Goal: Information Seeking & Learning: Learn about a topic

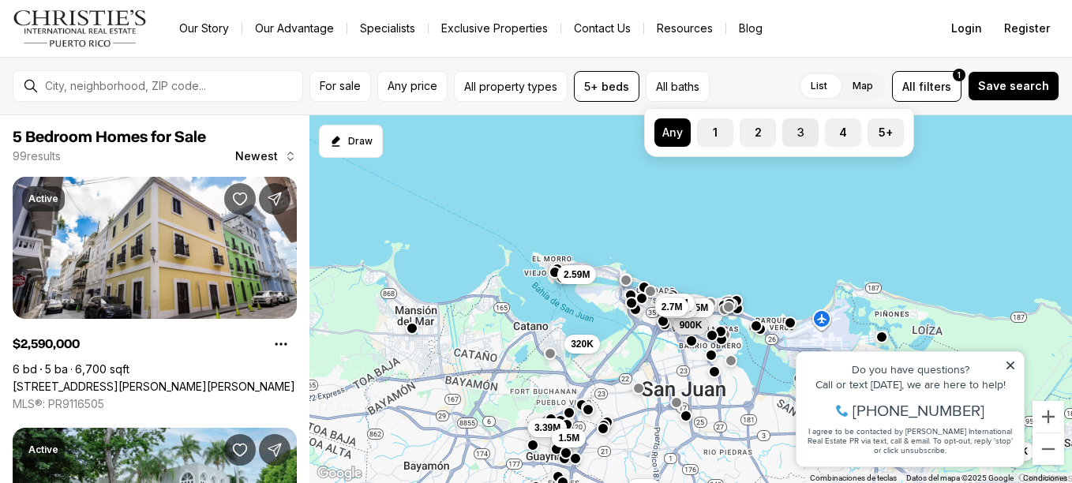
click at [807, 126] on label "3" at bounding box center [800, 132] width 36 height 28
click at [798, 126] on button "3" at bounding box center [790, 126] width 16 height 16
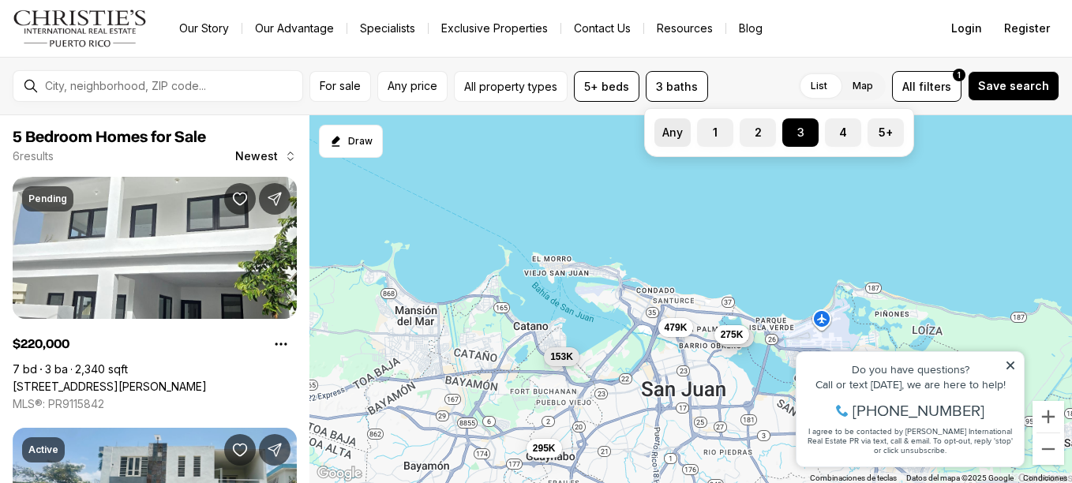
click at [668, 133] on button "Any" at bounding box center [662, 126] width 16 height 16
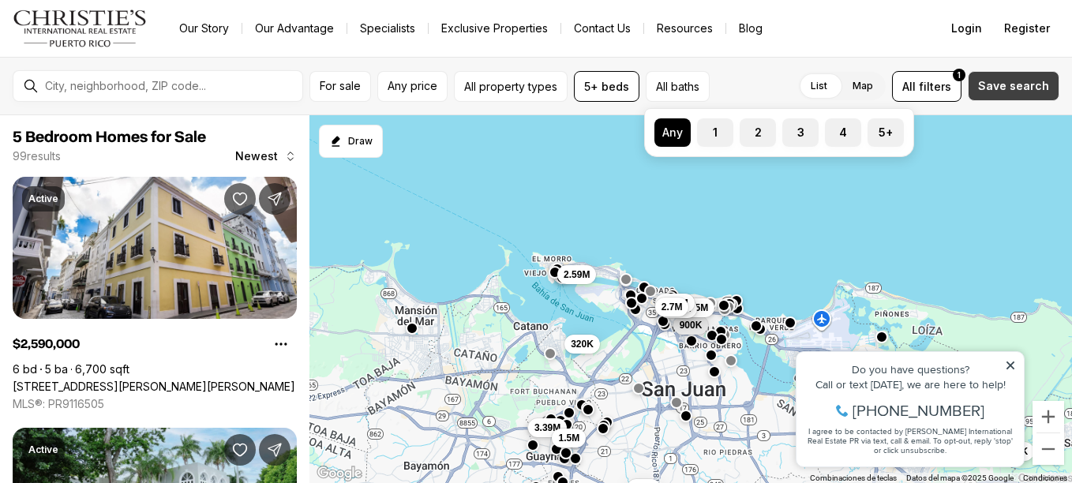
click at [1027, 84] on span "Save search" at bounding box center [1013, 86] width 71 height 13
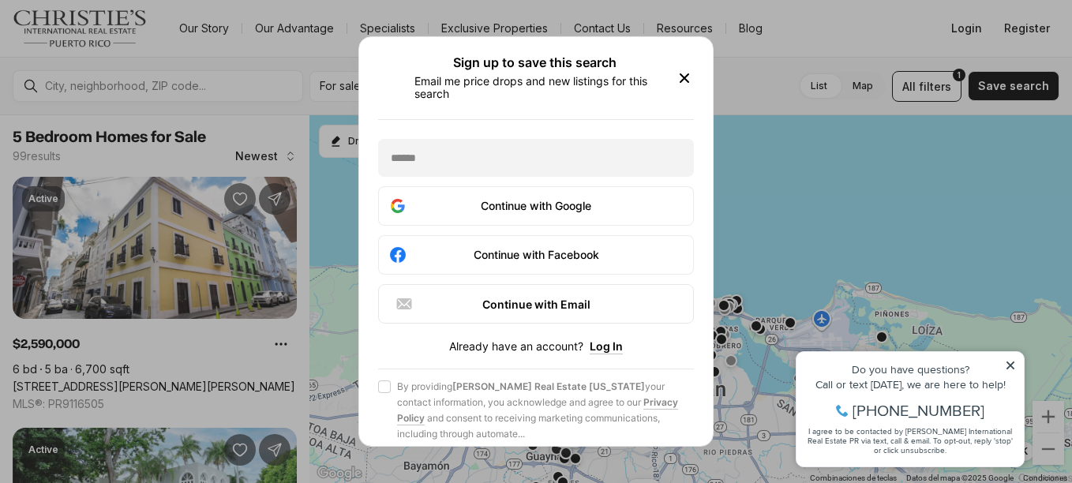
click at [684, 77] on icon "button" at bounding box center [684, 78] width 8 height 8
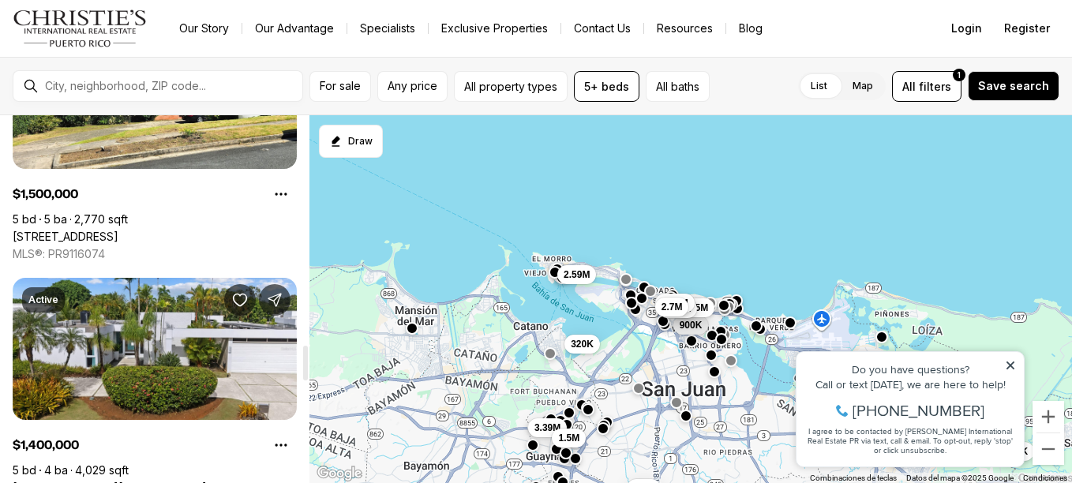
scroll to position [2404, 0]
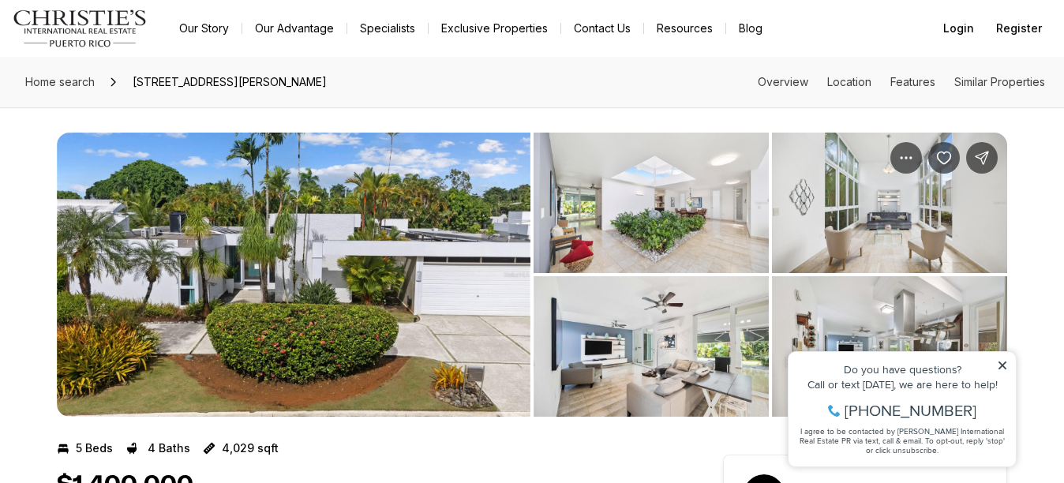
click at [1007, 365] on icon at bounding box center [1002, 365] width 11 height 11
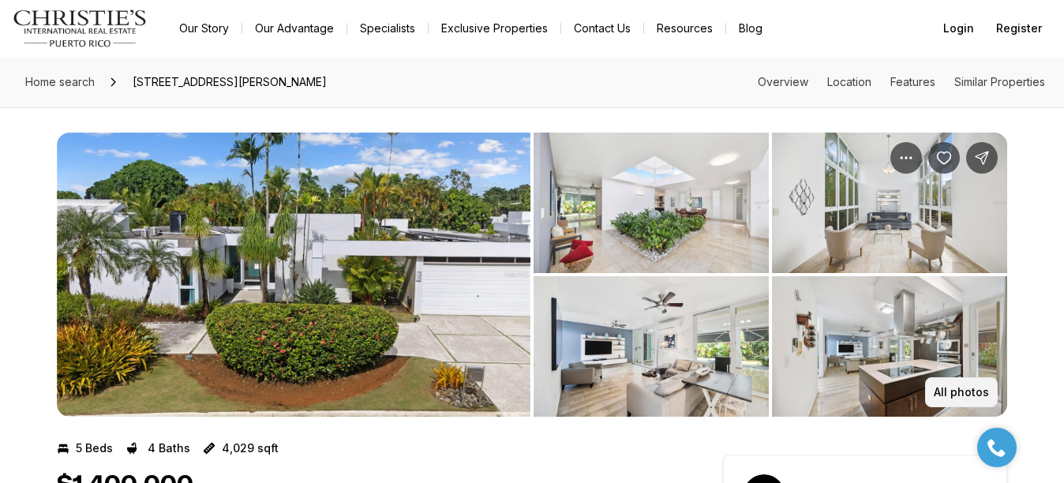
click at [957, 398] on p "All photos" at bounding box center [961, 392] width 55 height 13
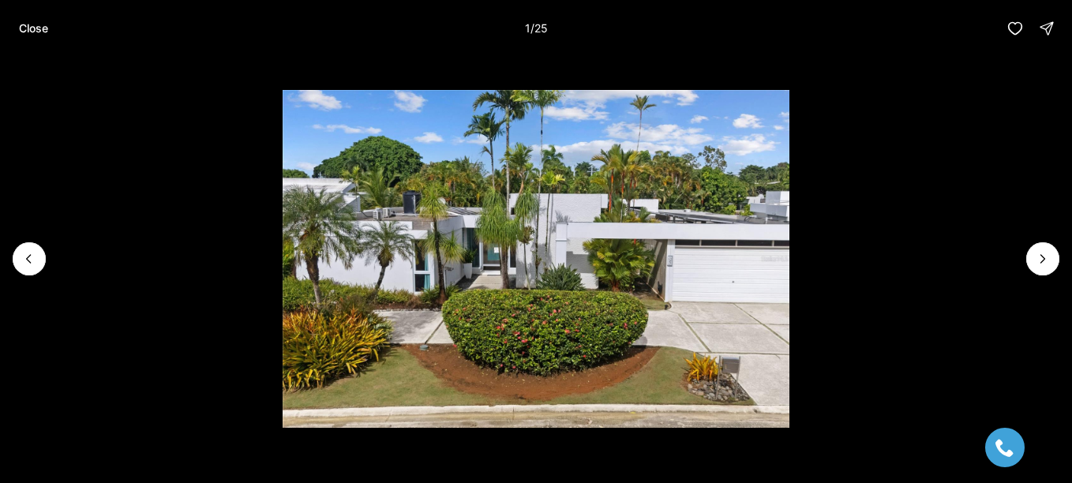
click at [1024, 255] on li "1 of 25" at bounding box center [536, 259] width 1072 height 404
click at [1041, 255] on icon "Next slide" at bounding box center [1043, 259] width 4 height 8
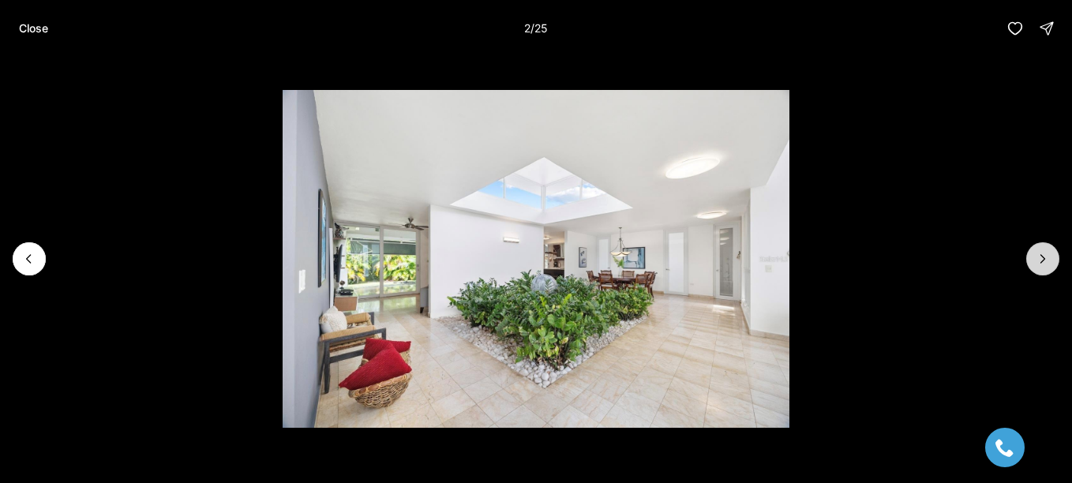
click at [1041, 255] on icon "Next slide" at bounding box center [1043, 259] width 4 height 8
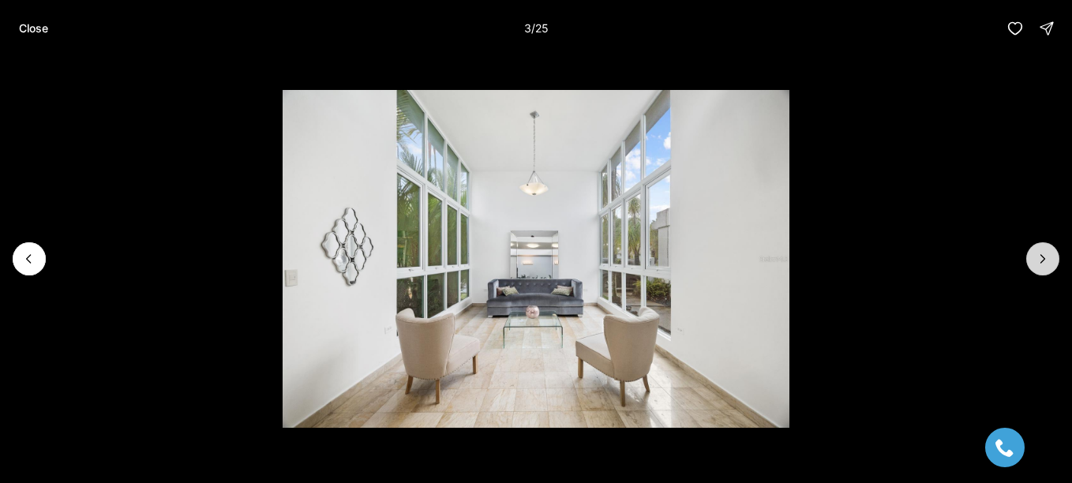
click at [1041, 255] on icon "Next slide" at bounding box center [1043, 259] width 4 height 8
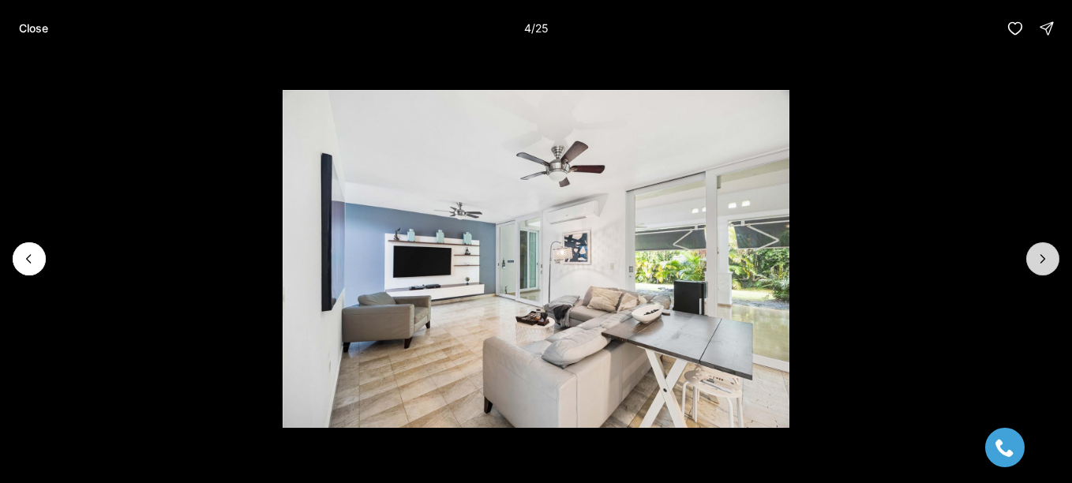
click at [1041, 255] on icon "Next slide" at bounding box center [1043, 259] width 4 height 8
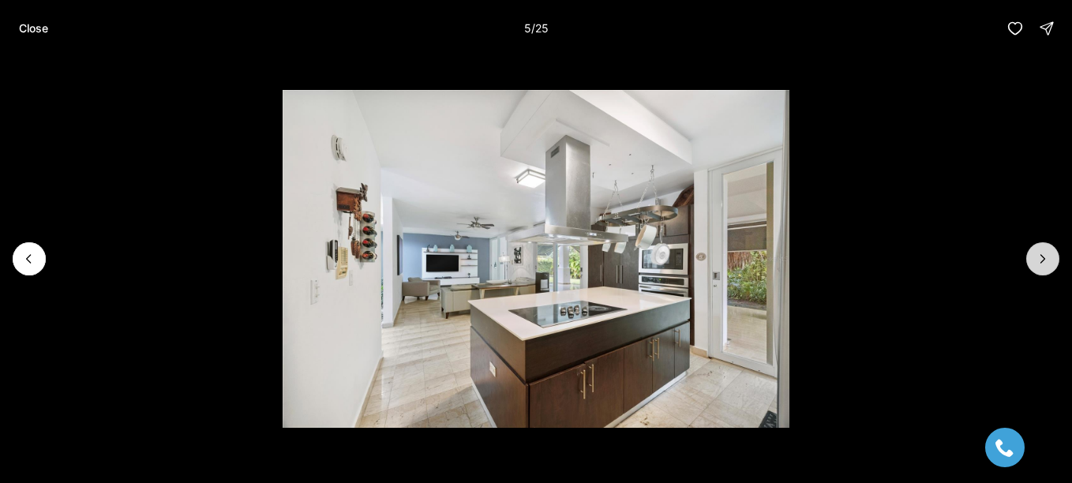
click at [1041, 255] on icon "Next slide" at bounding box center [1043, 259] width 4 height 8
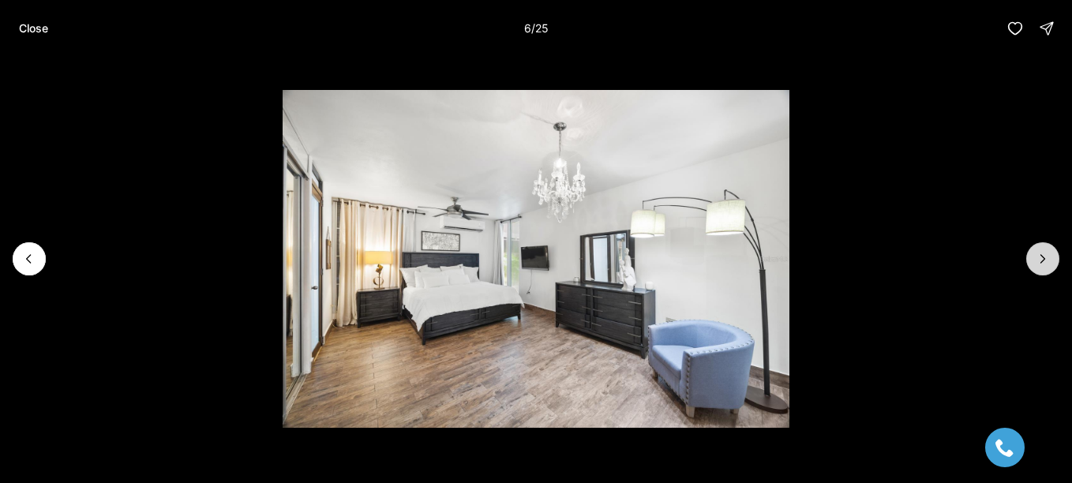
click at [1041, 255] on icon "Next slide" at bounding box center [1043, 259] width 4 height 8
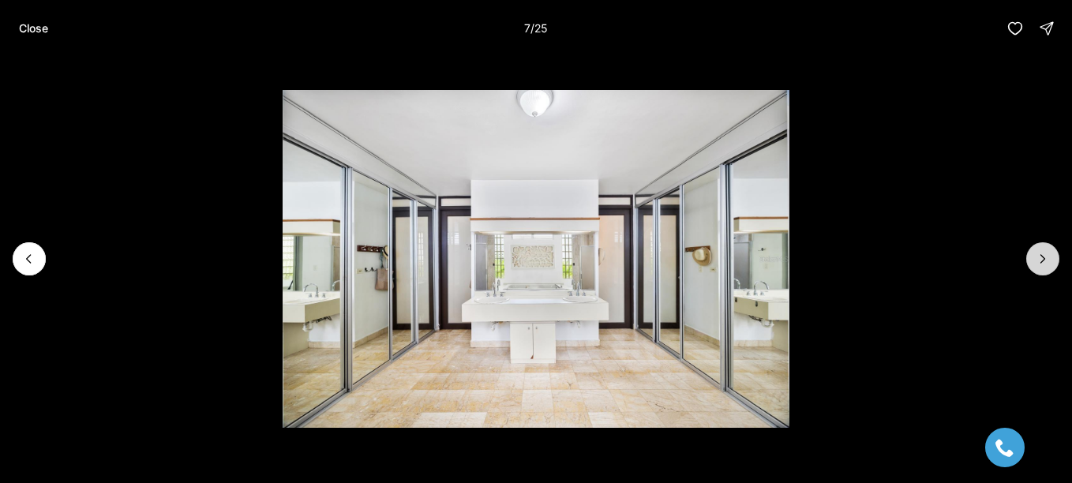
click at [1041, 255] on icon "Next slide" at bounding box center [1043, 259] width 4 height 8
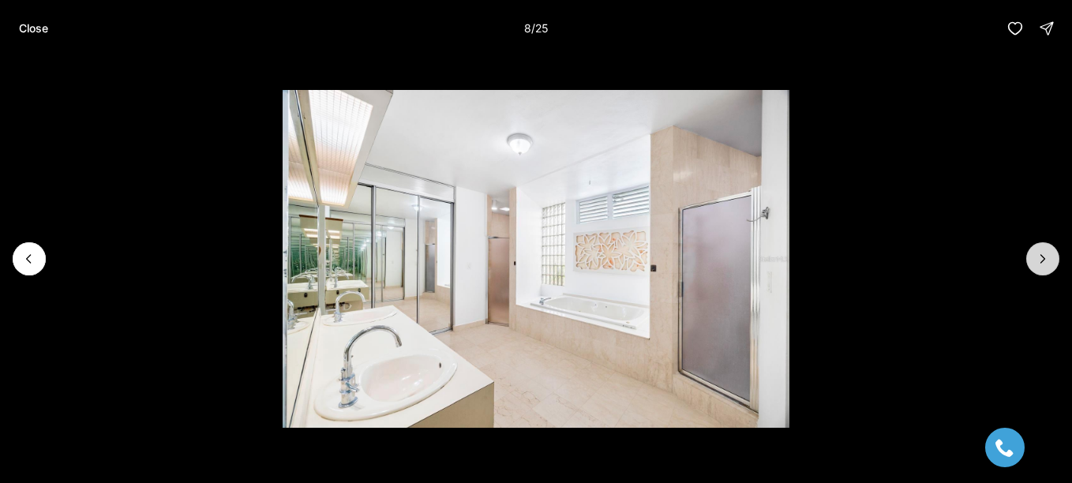
click at [1041, 255] on icon "Next slide" at bounding box center [1043, 259] width 4 height 8
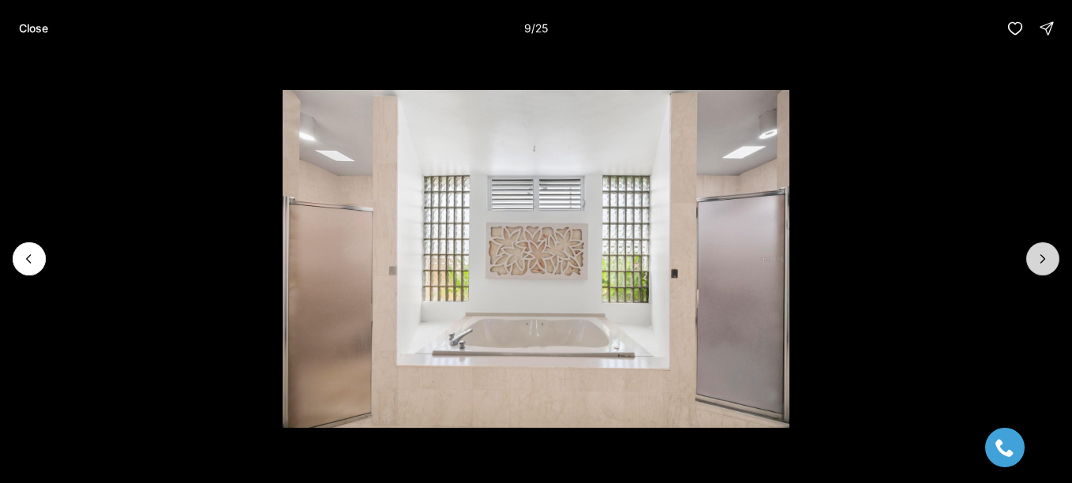
click at [1041, 255] on icon "Next slide" at bounding box center [1043, 259] width 4 height 8
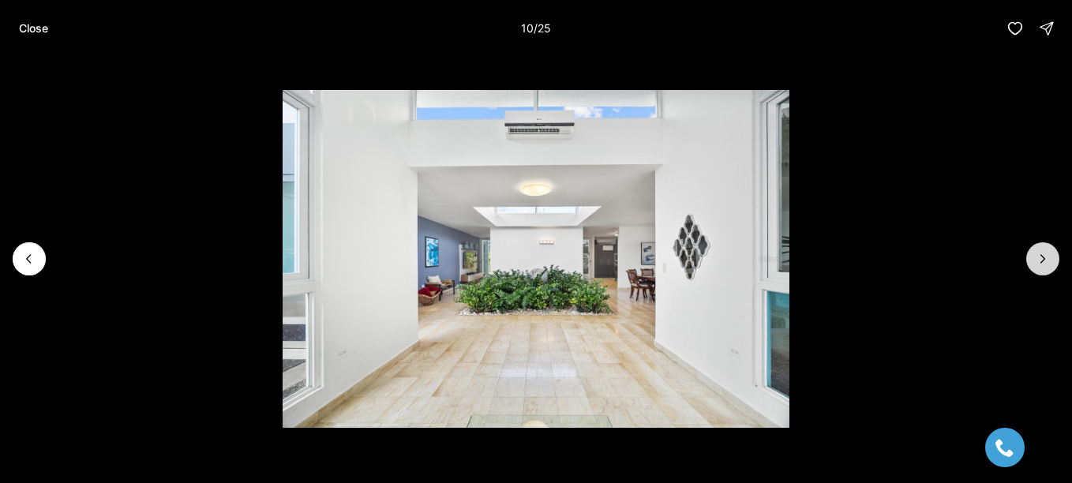
click at [1041, 255] on icon "Next slide" at bounding box center [1043, 259] width 4 height 8
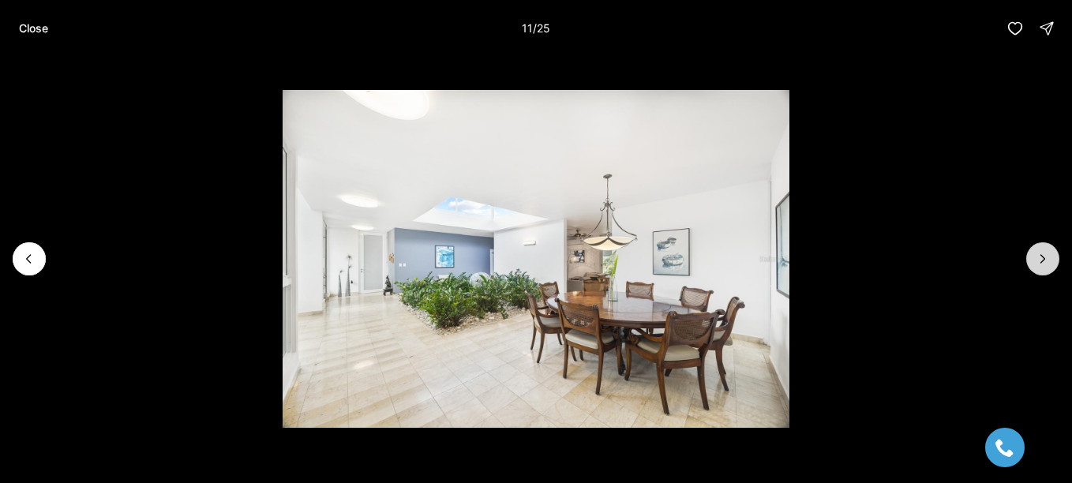
click at [1041, 255] on icon "Next slide" at bounding box center [1043, 259] width 4 height 8
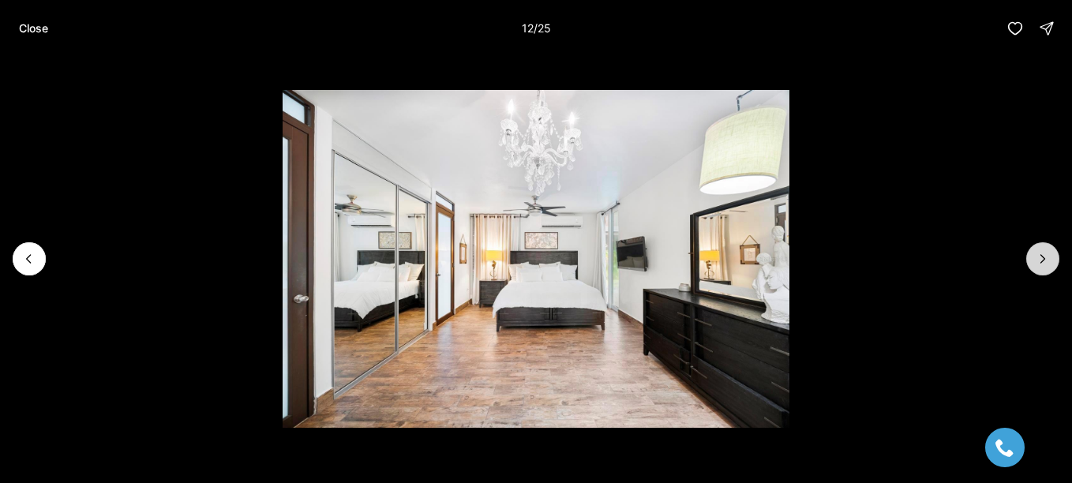
click at [1041, 255] on icon "Next slide" at bounding box center [1043, 259] width 4 height 8
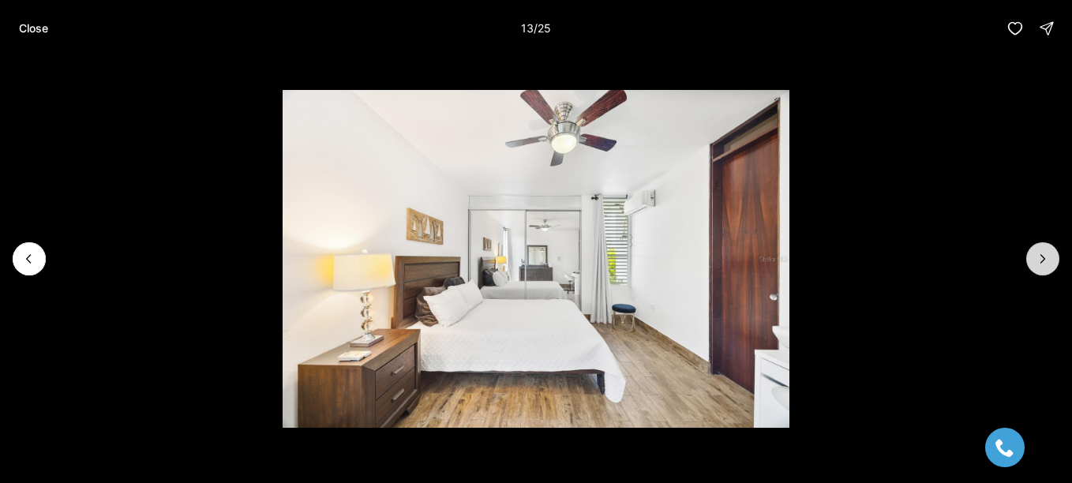
click at [1041, 255] on icon "Next slide" at bounding box center [1043, 259] width 4 height 8
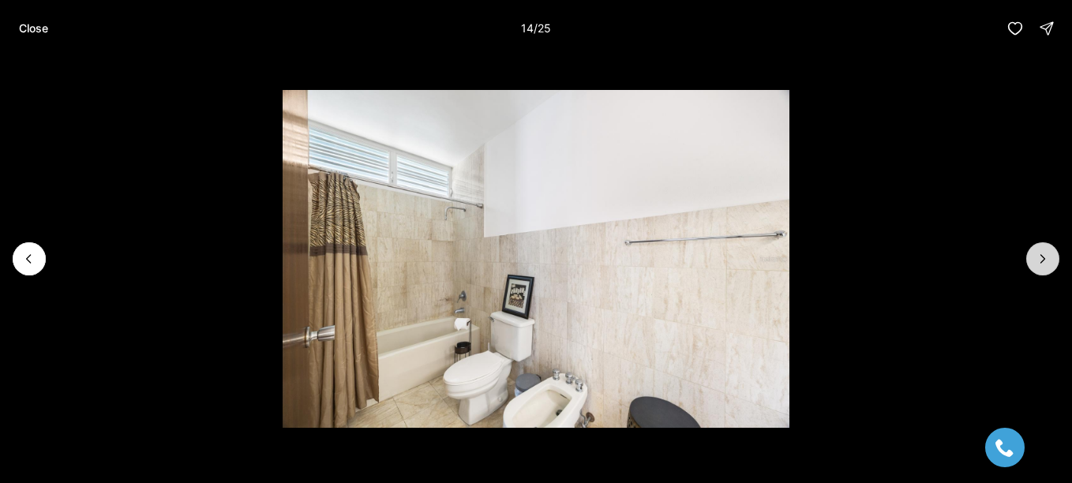
click at [1041, 255] on icon "Next slide" at bounding box center [1043, 259] width 4 height 8
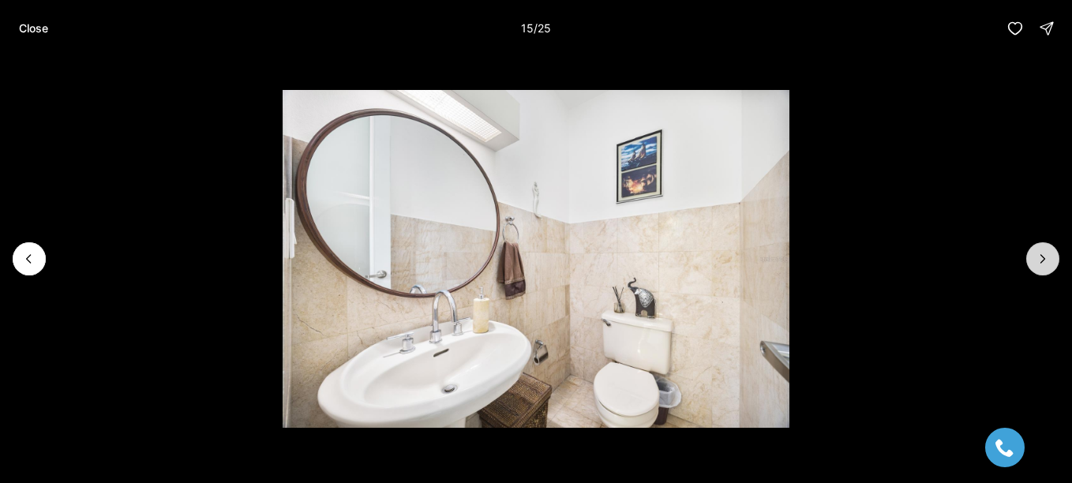
click at [1041, 255] on icon "Next slide" at bounding box center [1043, 259] width 4 height 8
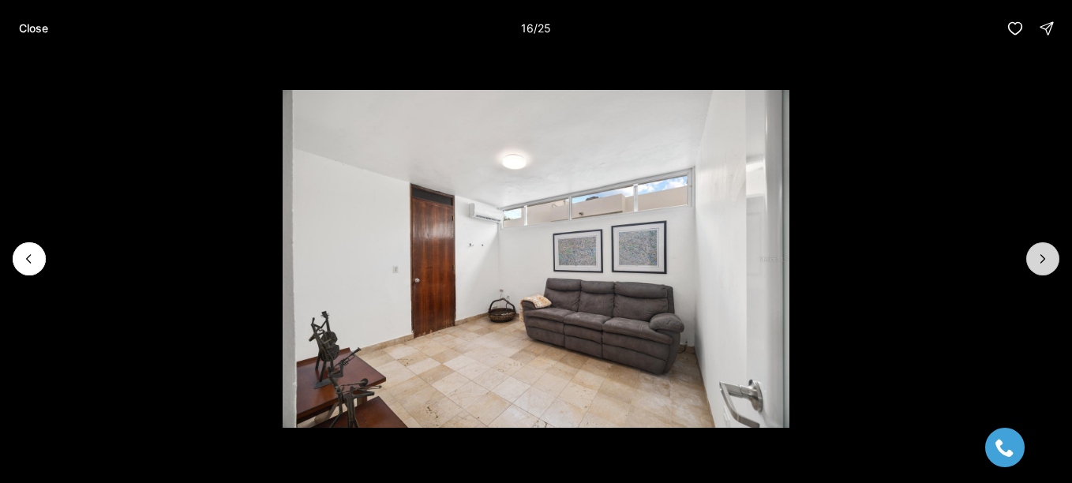
click at [1041, 255] on icon "Next slide" at bounding box center [1043, 259] width 4 height 8
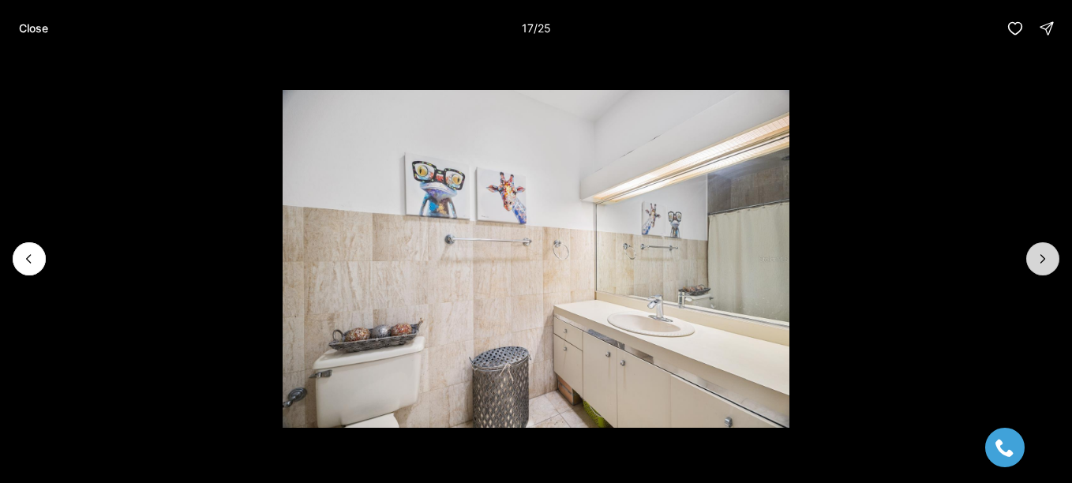
click at [1041, 255] on icon "Next slide" at bounding box center [1043, 259] width 4 height 8
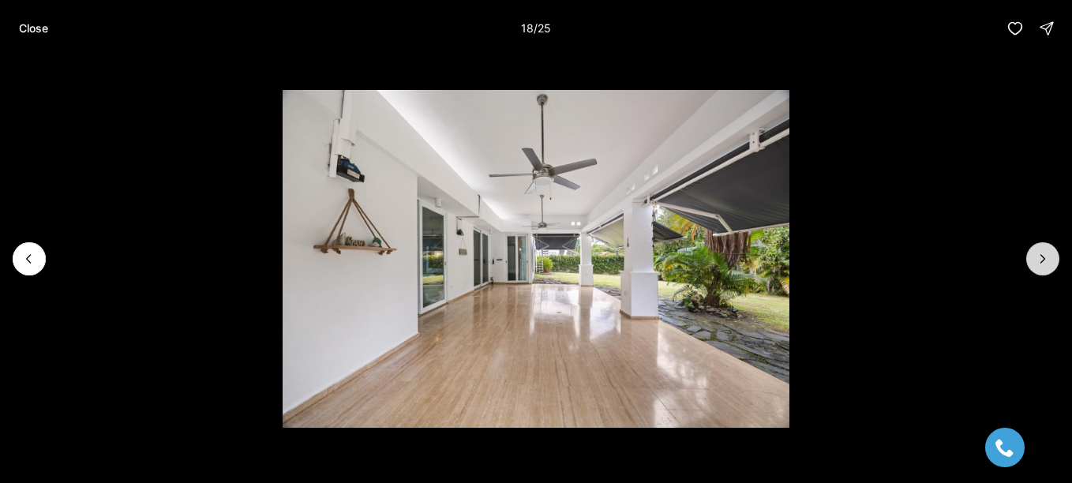
click at [1041, 255] on icon "Next slide" at bounding box center [1043, 259] width 4 height 8
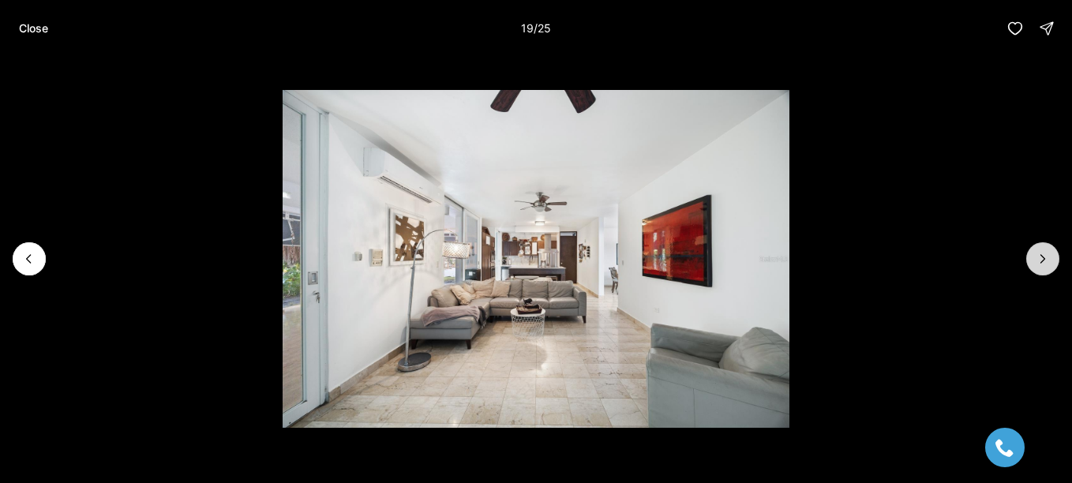
click at [1041, 255] on icon "Next slide" at bounding box center [1043, 259] width 4 height 8
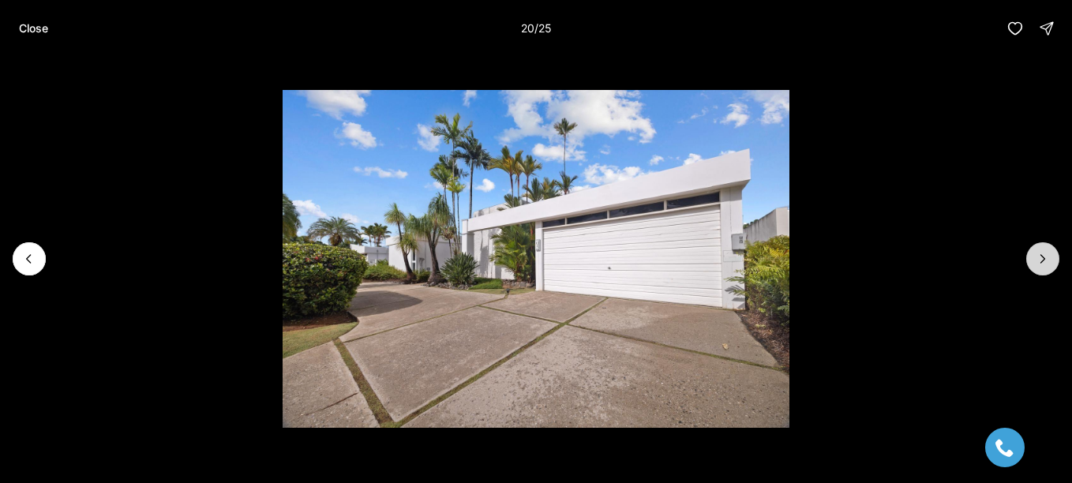
click at [1041, 255] on icon "Next slide" at bounding box center [1043, 259] width 4 height 8
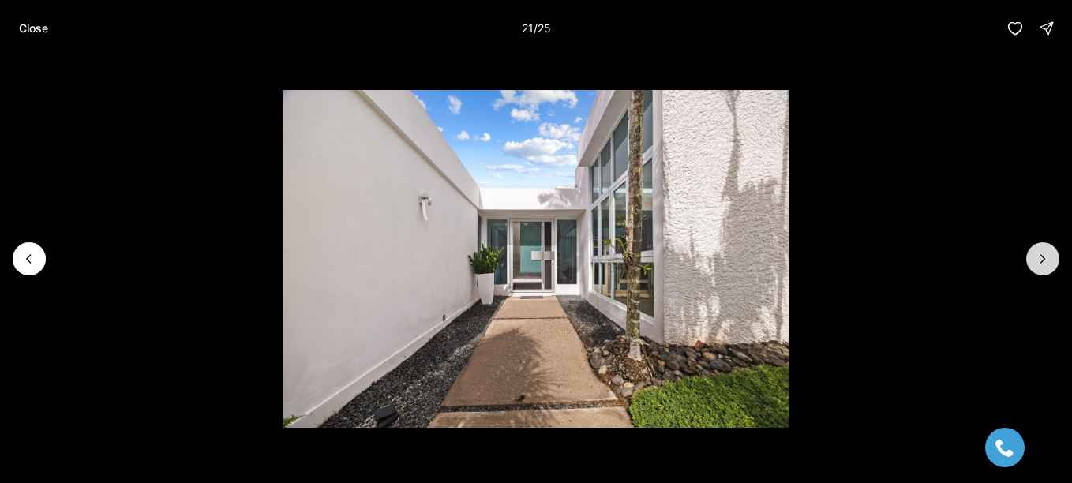
click at [1041, 255] on icon "Next slide" at bounding box center [1043, 259] width 4 height 8
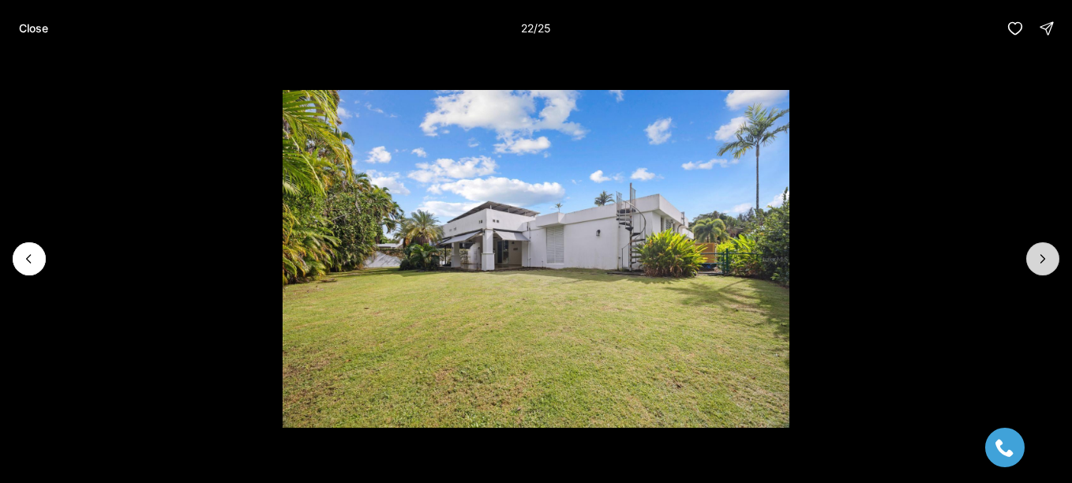
click at [1041, 255] on icon "Next slide" at bounding box center [1043, 259] width 4 height 8
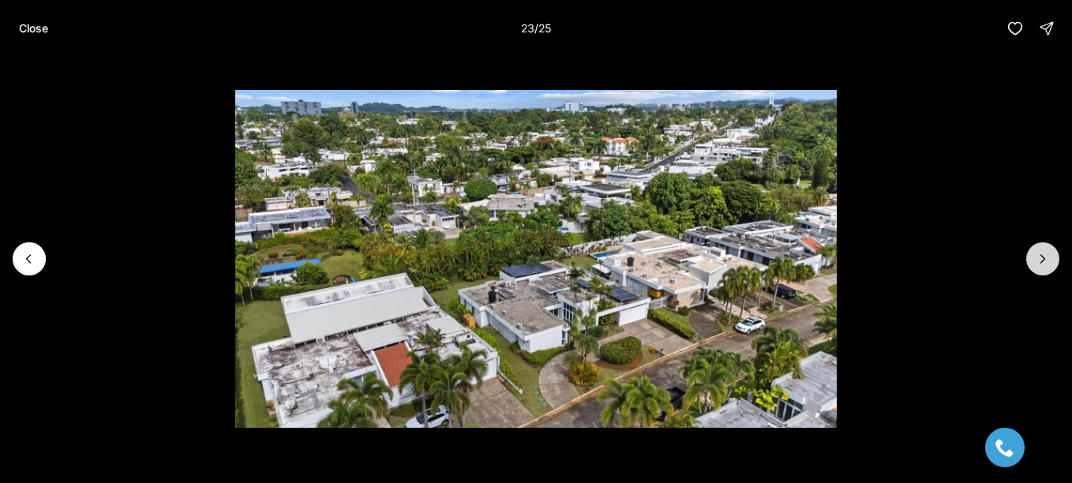
click at [1052, 259] on button "Next slide" at bounding box center [1042, 258] width 33 height 33
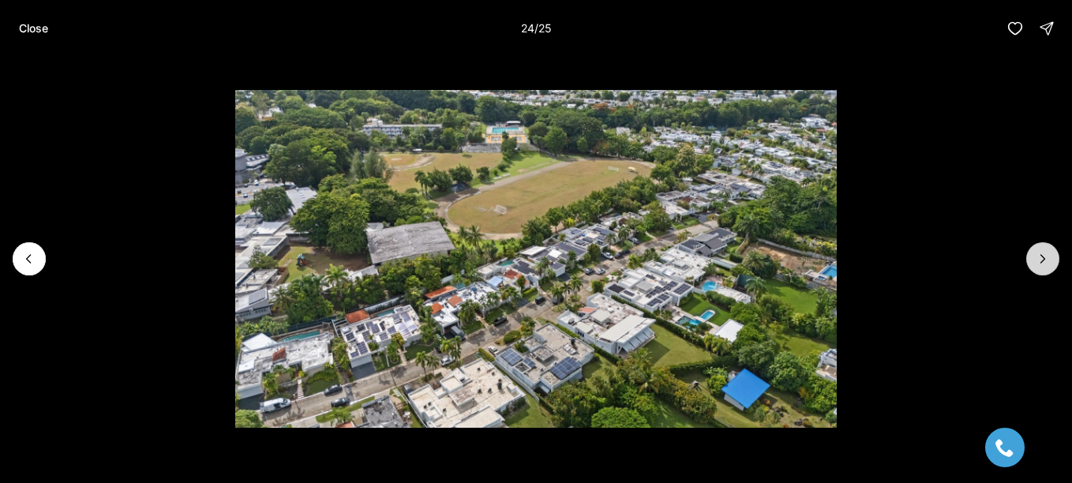
click at [1052, 259] on button "Next slide" at bounding box center [1042, 258] width 33 height 33
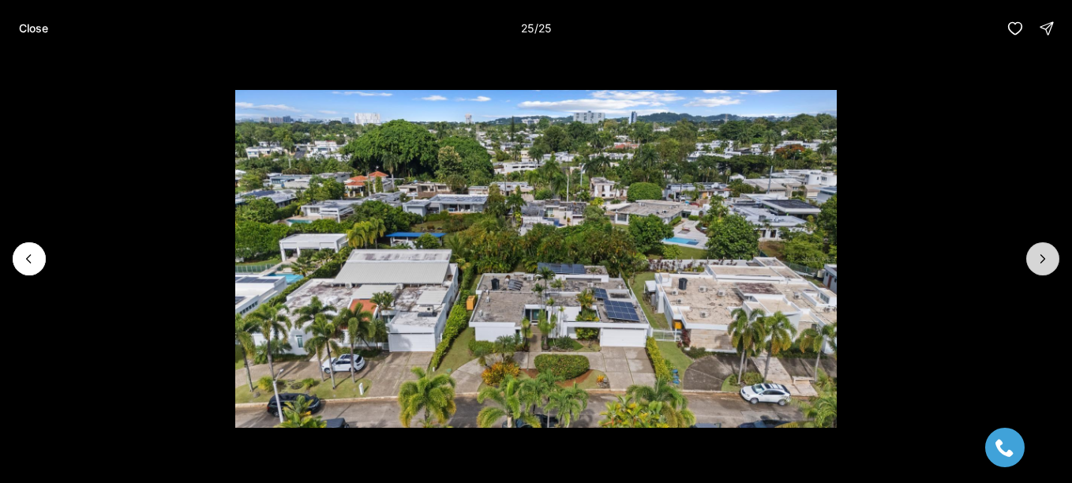
click at [1052, 259] on div at bounding box center [1042, 258] width 33 height 33
click at [32, 22] on p "Close" at bounding box center [33, 28] width 29 height 13
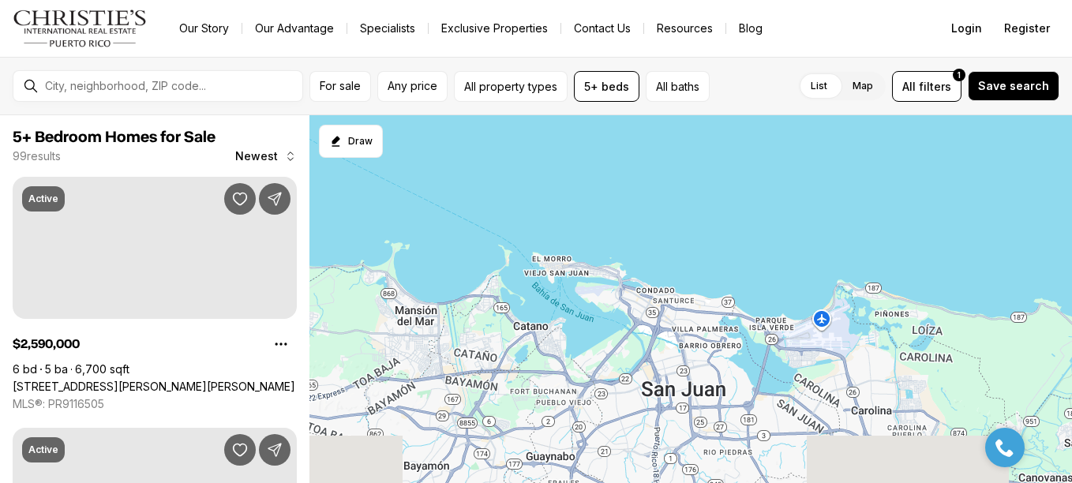
scroll to position [2404, 0]
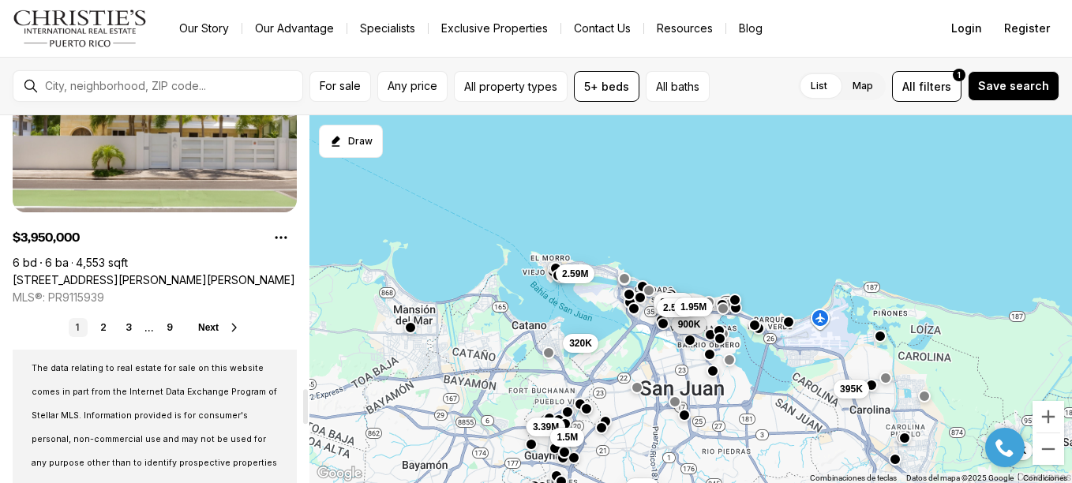
scroll to position [2869, 0]
click at [103, 328] on link "2" at bounding box center [103, 326] width 19 height 19
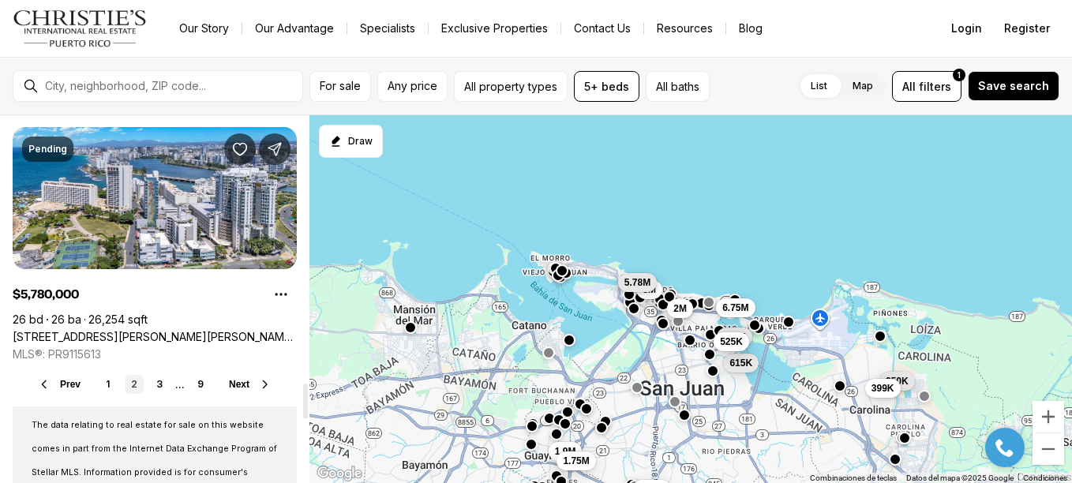
scroll to position [2809, 0]
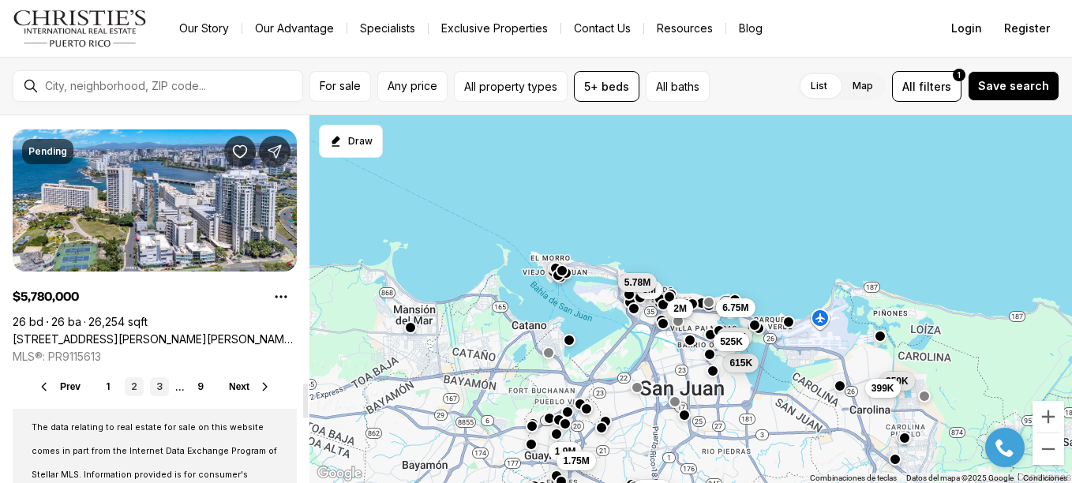
click at [157, 389] on link "3" at bounding box center [159, 386] width 19 height 19
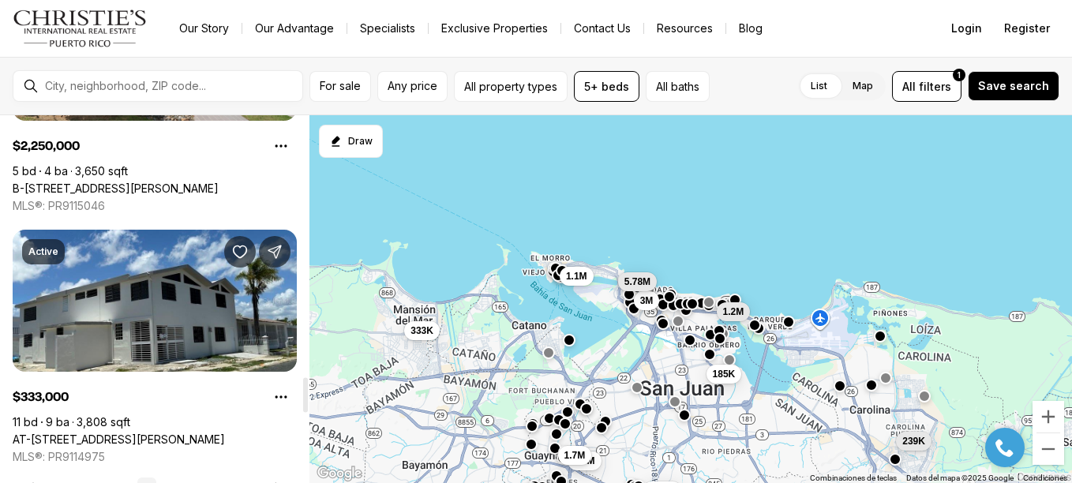
scroll to position [2663, 0]
